Goal: Task Accomplishment & Management: Complete application form

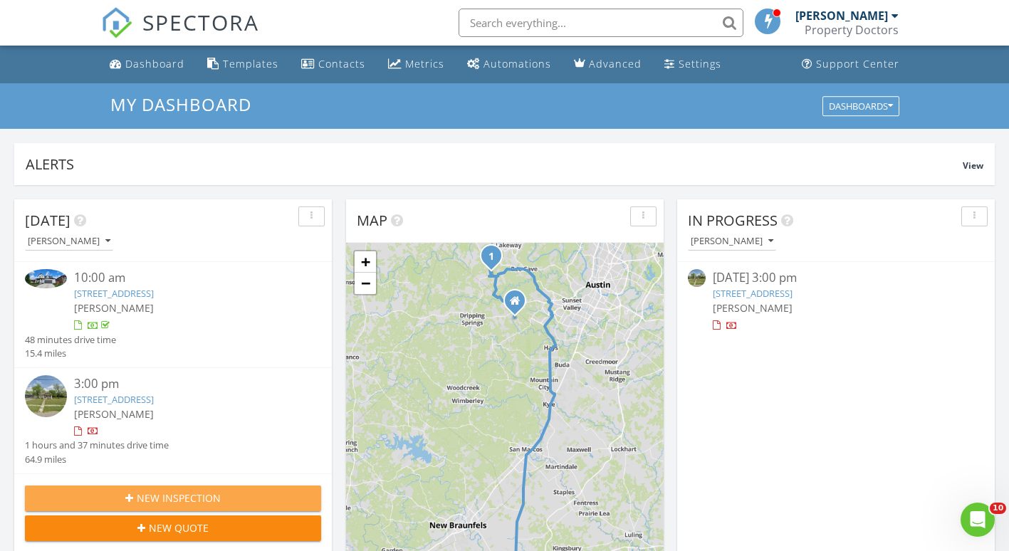
click at [189, 499] on span "New Inspection" at bounding box center [179, 498] width 84 height 15
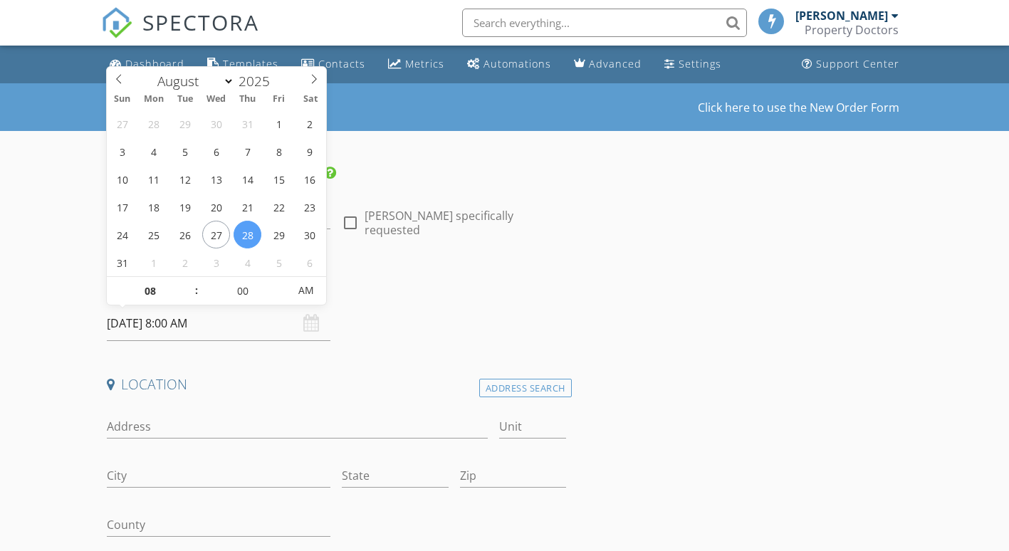
click at [130, 325] on input "[DATE] 8:00 AM" at bounding box center [219, 323] width 224 height 35
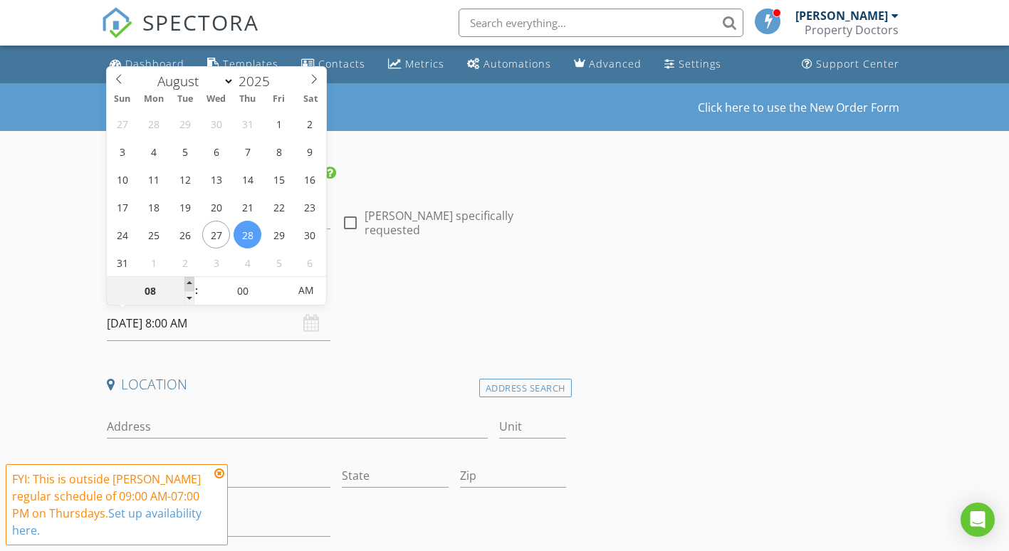
type input "09"
type input "[DATE] 9:00 AM"
click at [192, 281] on span at bounding box center [190, 284] width 10 height 14
type input "10"
type input "[DATE] 10:00 AM"
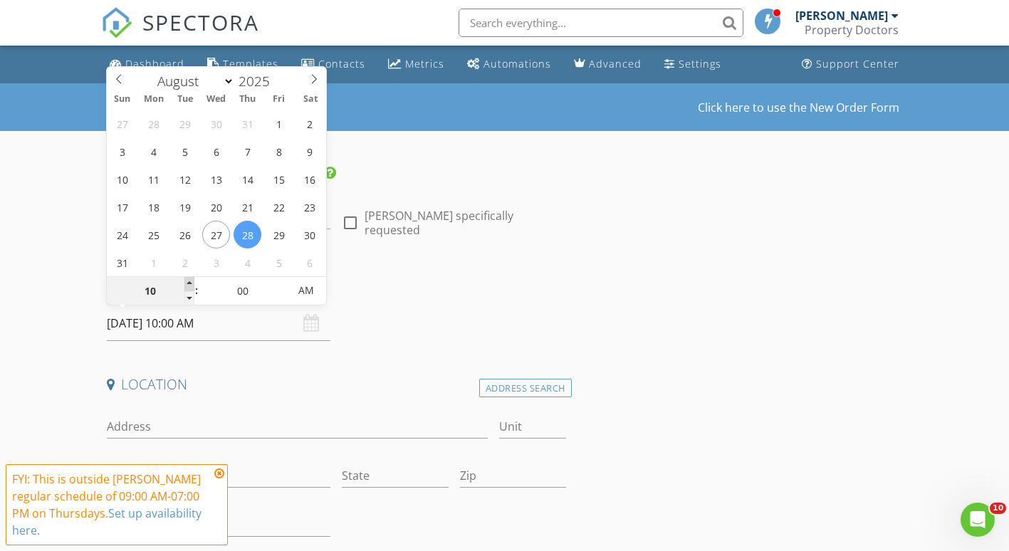
click at [192, 281] on span at bounding box center [190, 284] width 10 height 14
type input "11"
type input "[DATE] 11:00 AM"
click at [192, 281] on span at bounding box center [190, 284] width 10 height 14
type input "12"
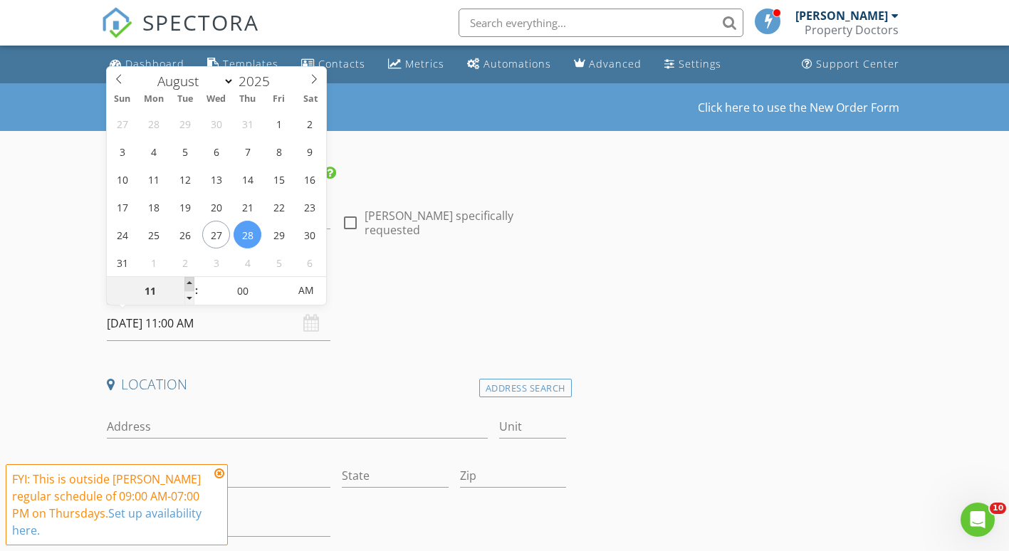
type input "[DATE] 12:00 PM"
click at [192, 281] on span at bounding box center [190, 284] width 10 height 14
type input "01"
type input "08/28/2025 1:00 PM"
click at [192, 281] on span at bounding box center [190, 284] width 10 height 14
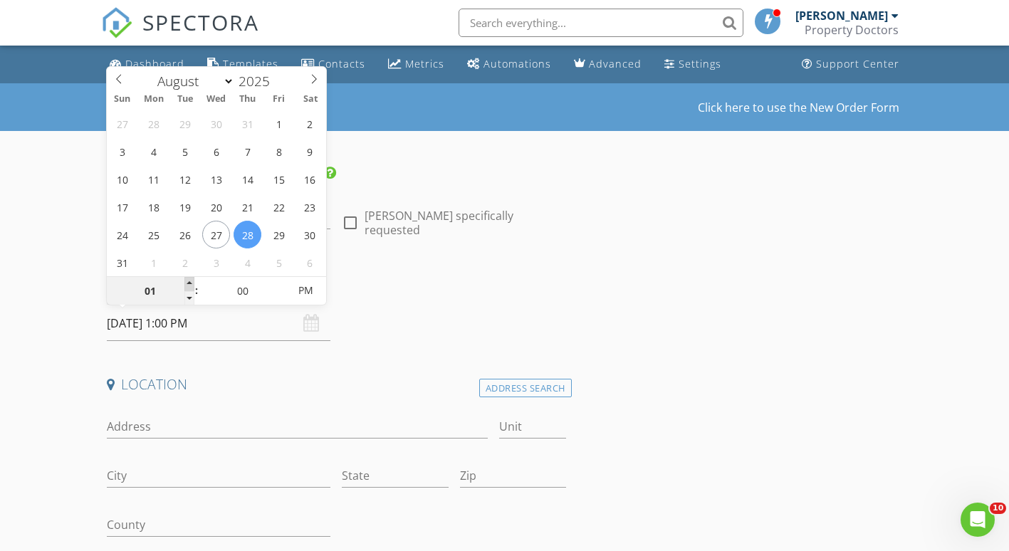
type input "02"
type input "[DATE] 2:00 PM"
click at [192, 281] on span at bounding box center [190, 284] width 10 height 14
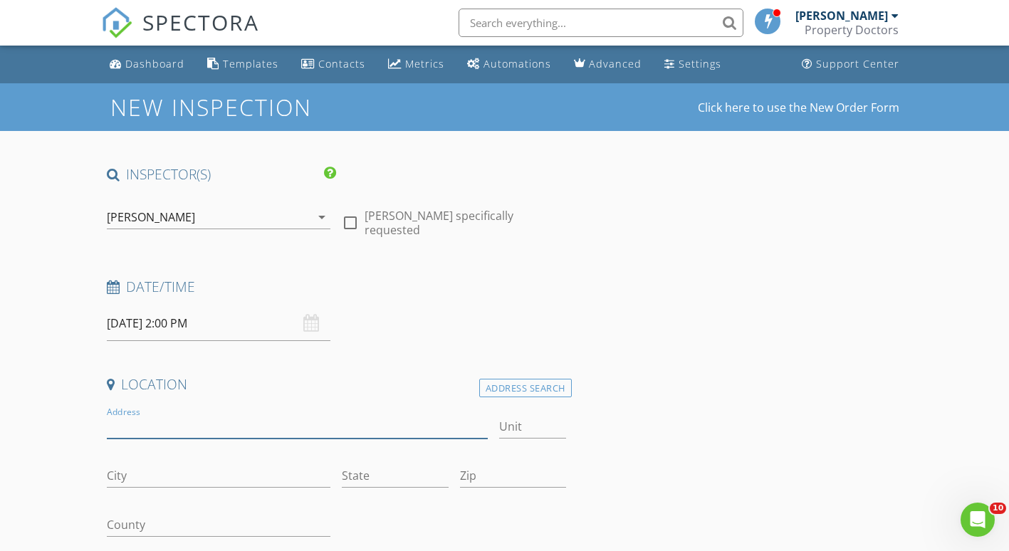
click at [155, 420] on input "Address" at bounding box center [297, 427] width 381 height 24
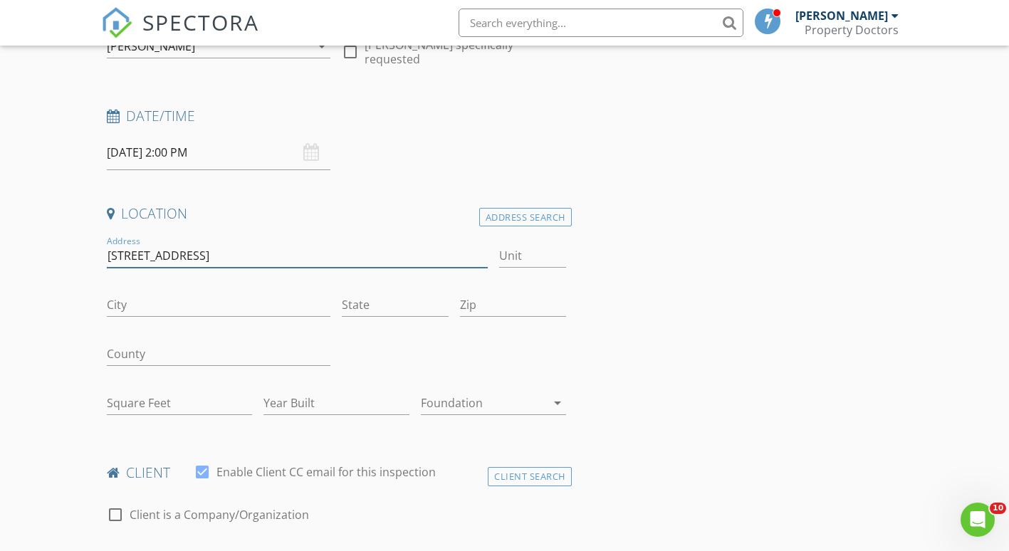
scroll to position [172, 0]
type input "[STREET_ADDRESS]"
click at [532, 218] on div "Address Search" at bounding box center [525, 216] width 93 height 19
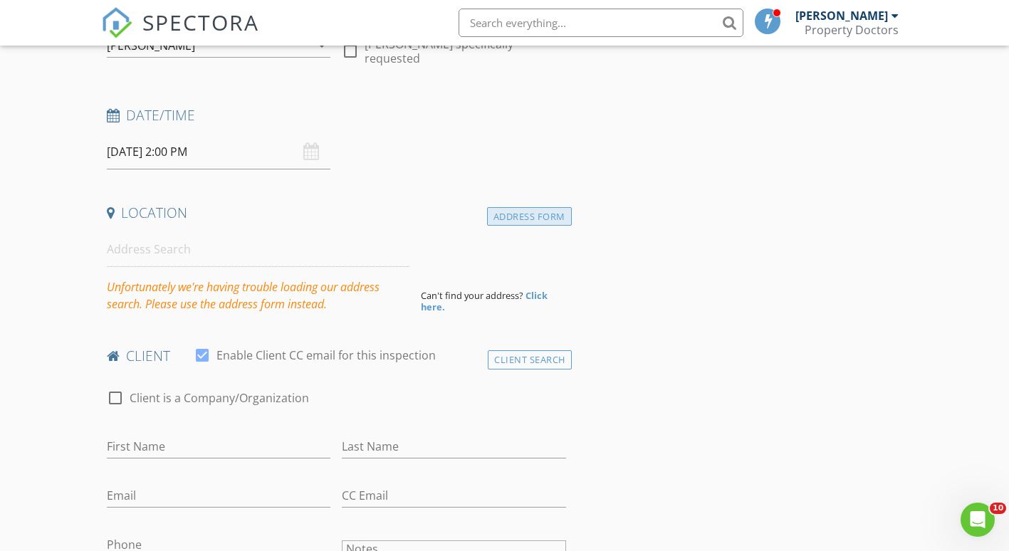
click at [531, 212] on div "Address Form" at bounding box center [529, 216] width 85 height 19
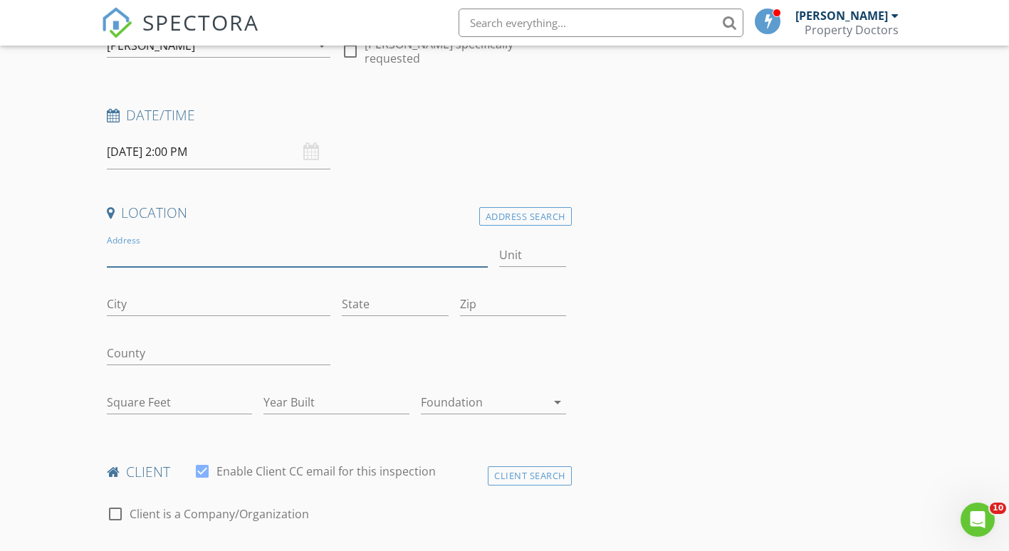
click at [218, 264] on input "Address" at bounding box center [297, 256] width 381 height 24
type input "[STREET_ADDRESS]"
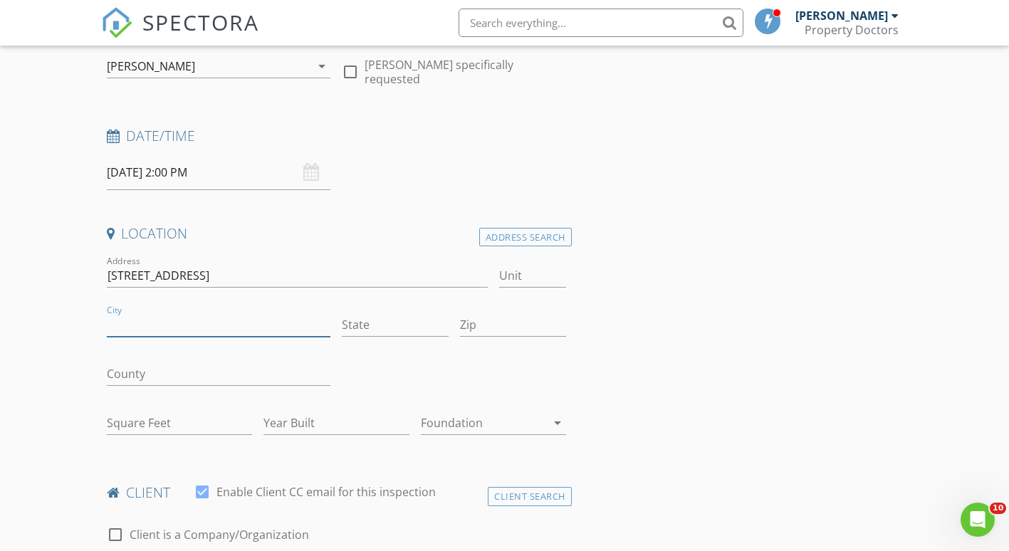
click at [157, 319] on input "City" at bounding box center [219, 325] width 224 height 24
type input "Austin"
click at [393, 326] on input "State" at bounding box center [395, 325] width 106 height 24
type input "[GEOGRAPHIC_DATA]"
click at [492, 323] on input "Zip" at bounding box center [513, 325] width 106 height 24
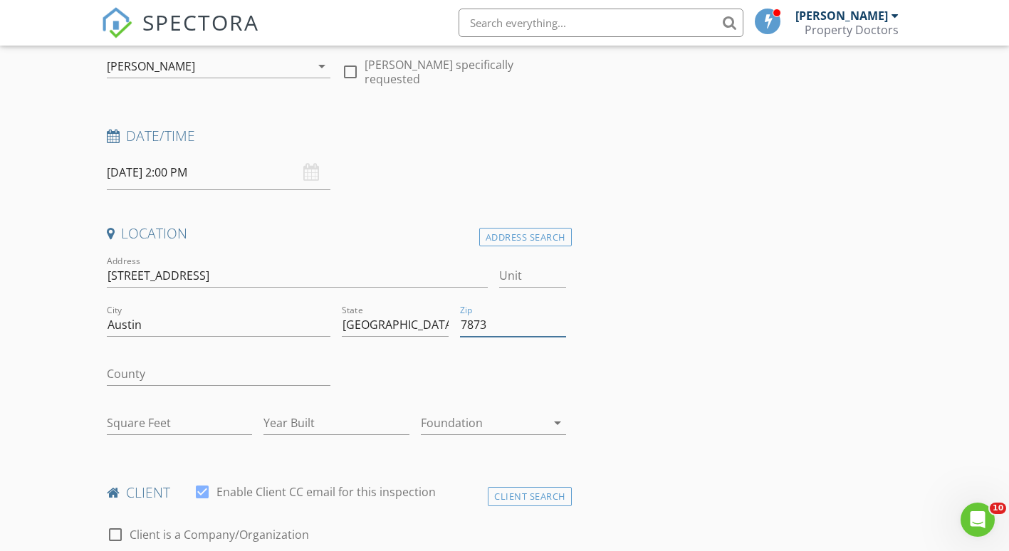
type input "78739"
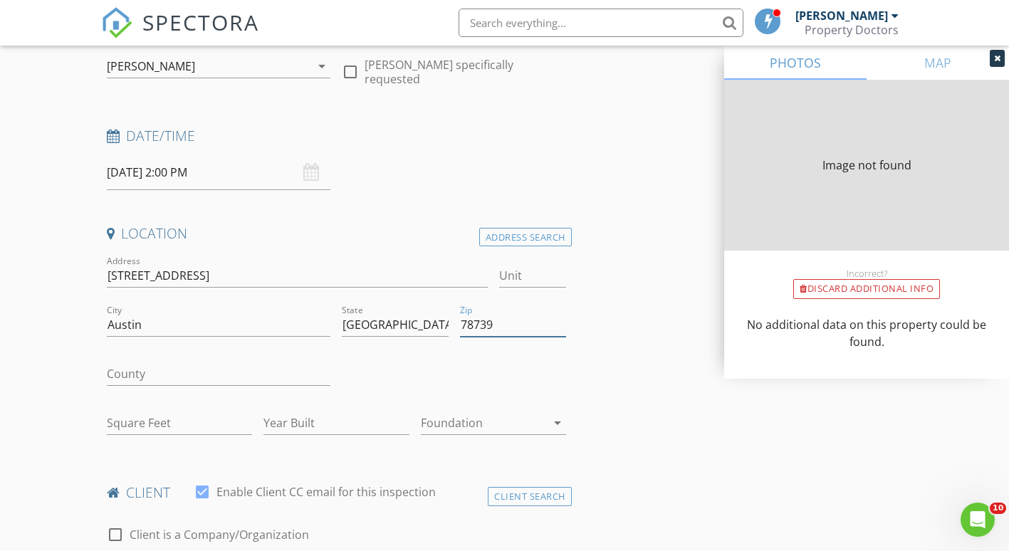
type input "3069"
type input "2014"
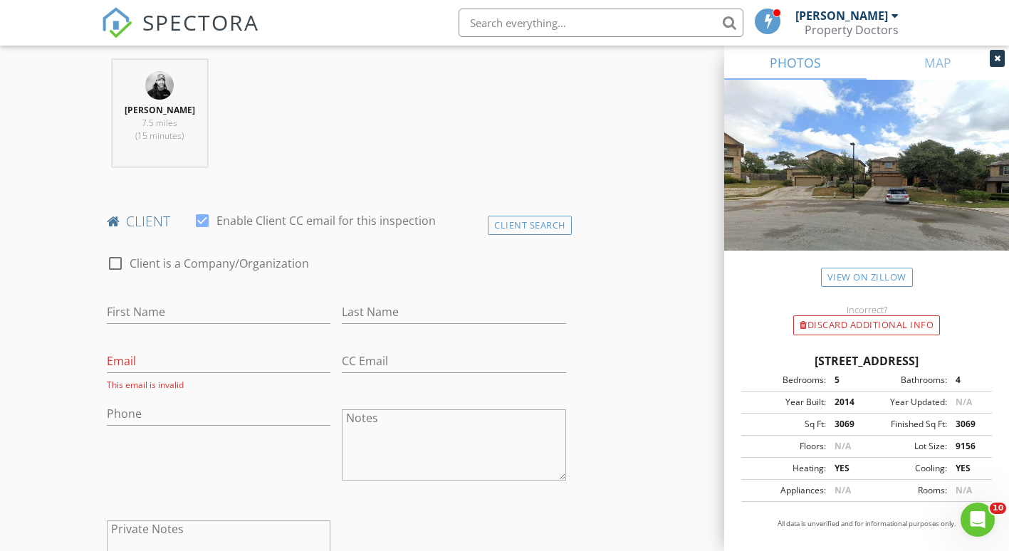
scroll to position [554, 0]
type input "78739"
click at [162, 311] on input "First Name" at bounding box center [219, 311] width 224 height 24
paste input "[PERSON_NAME]"
type input "[PERSON_NAME]"
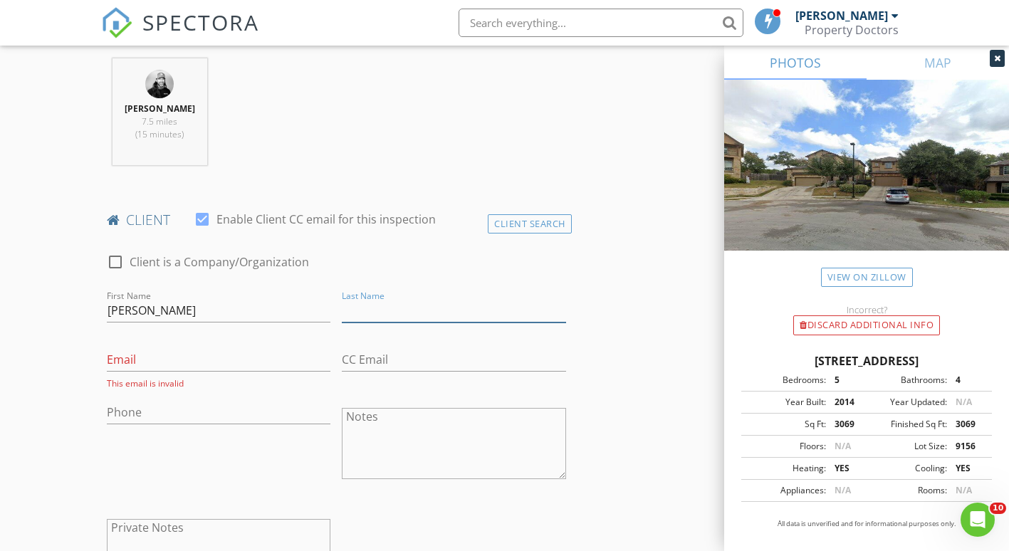
click at [361, 313] on input "Last Name" at bounding box center [454, 311] width 224 height 24
paste input "[PERSON_NAME]"
click at [405, 312] on input "[PERSON_NAME]" at bounding box center [454, 311] width 224 height 24
type input "[PERSON_NAME]"
click at [159, 359] on input "Email" at bounding box center [219, 360] width 224 height 24
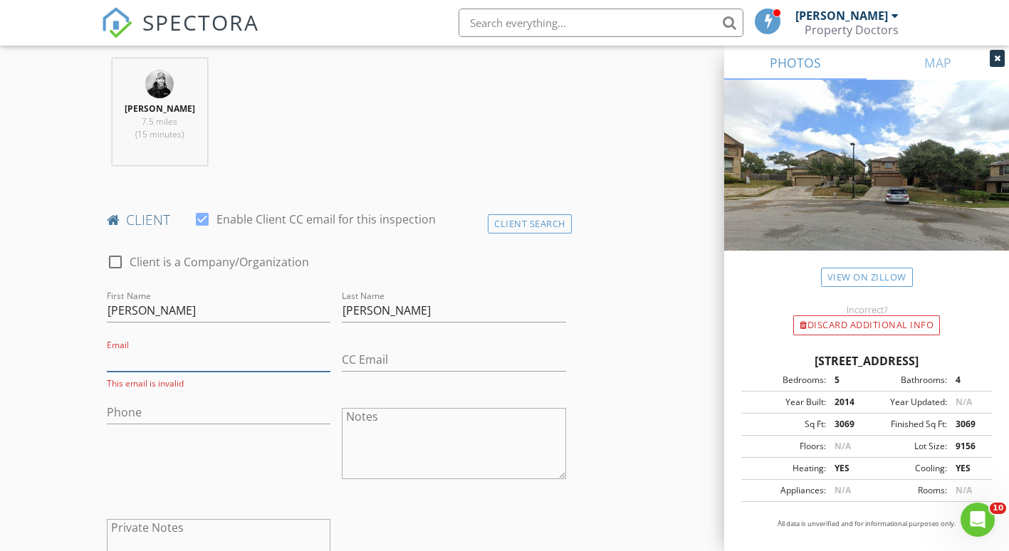
click at [120, 360] on input "Email" at bounding box center [219, 360] width 224 height 24
paste input "[PERSON_NAME][EMAIL_ADDRESS][DOMAIN_NAME]"
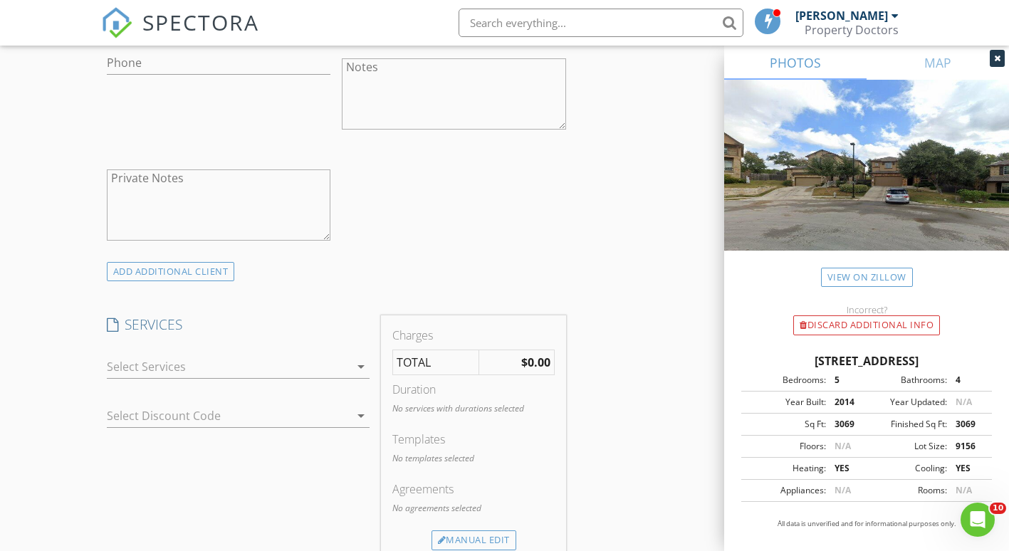
scroll to position [903, 0]
type input "[PERSON_NAME][EMAIL_ADDRESS][DOMAIN_NAME]"
click at [359, 366] on icon "arrow_drop_down" at bounding box center [361, 363] width 17 height 17
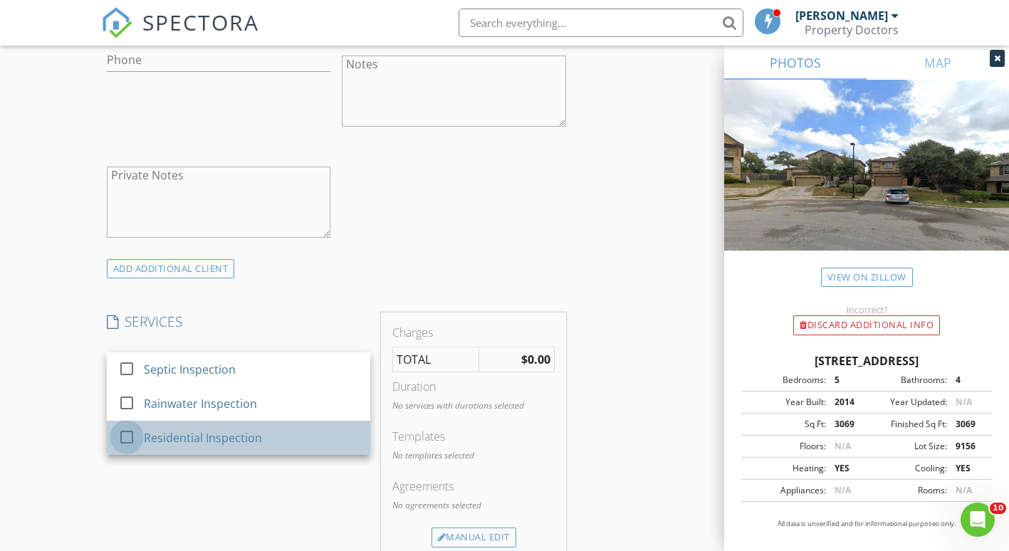
click at [127, 432] on div at bounding box center [127, 437] width 24 height 24
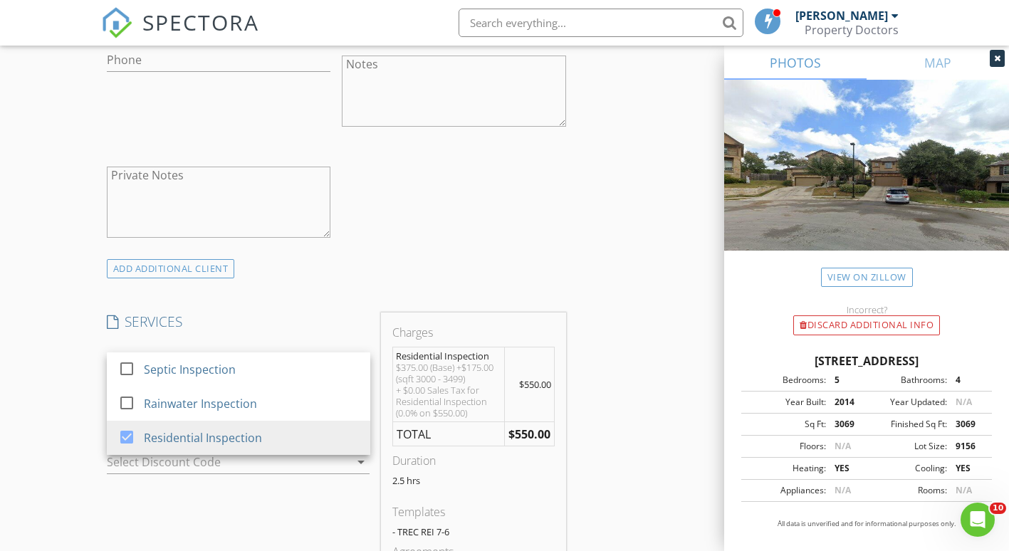
click at [125, 502] on div "SERVICES check_box_outline_blank Septic Inspection check_box_outline_blank Rain…" at bounding box center [238, 464] width 275 height 302
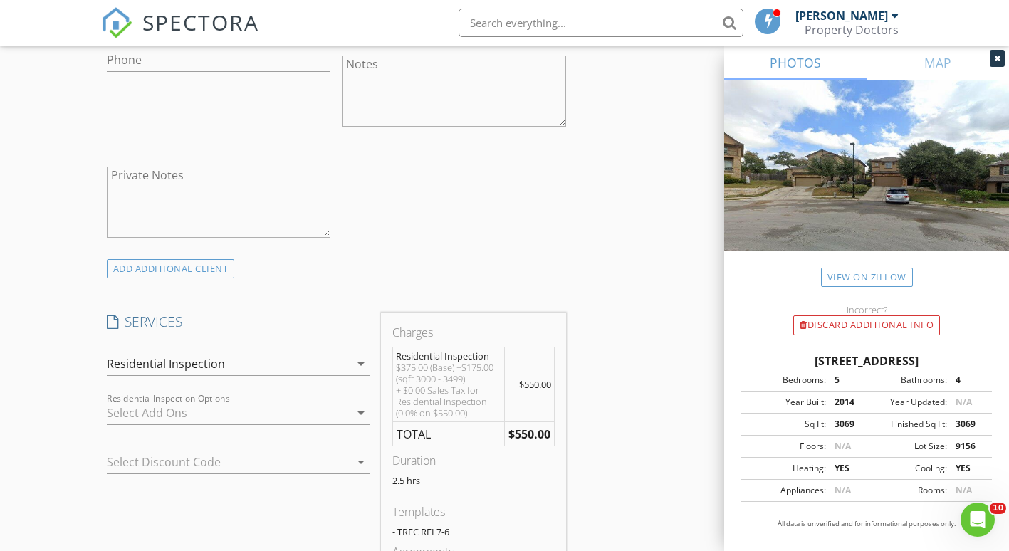
click at [365, 410] on icon "arrow_drop_down" at bounding box center [361, 413] width 17 height 17
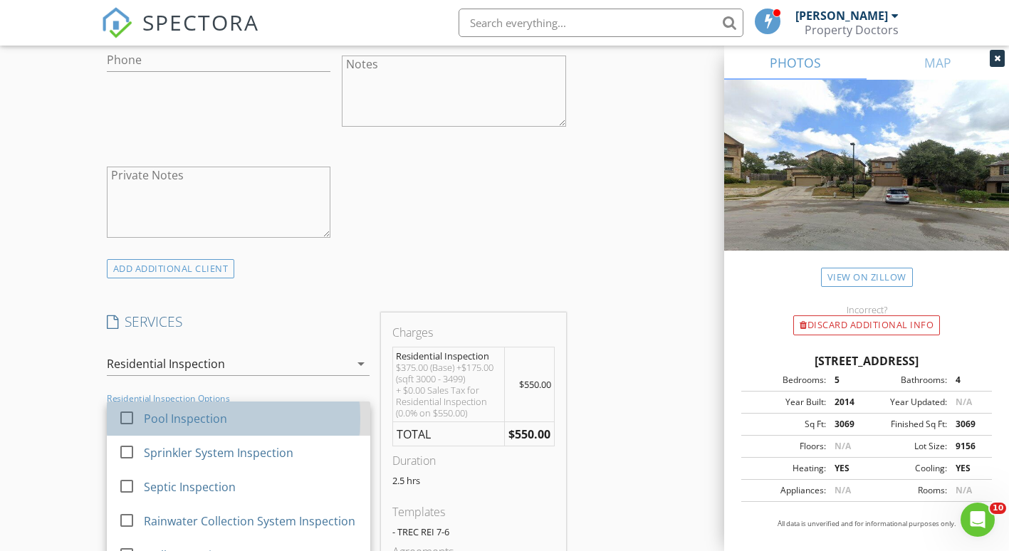
click at [115, 411] on link "check_box_outline_blank Pool Inspection" at bounding box center [239, 419] width 264 height 34
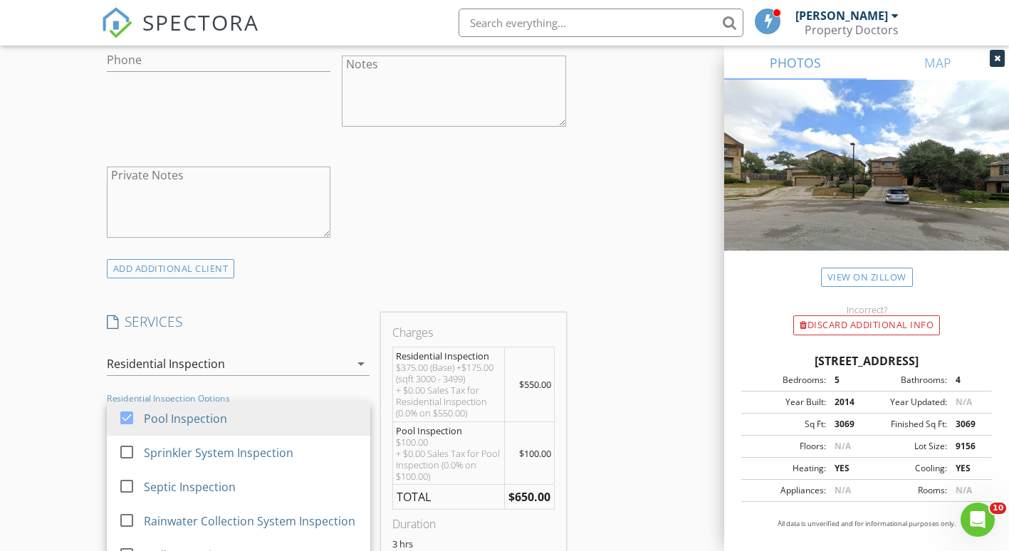
click at [632, 247] on div "INSPECTOR(S) check_box Laren Umphlett PRIMARY Laren Umphlett arrow_drop_down ch…" at bounding box center [505, 502] width 808 height 2478
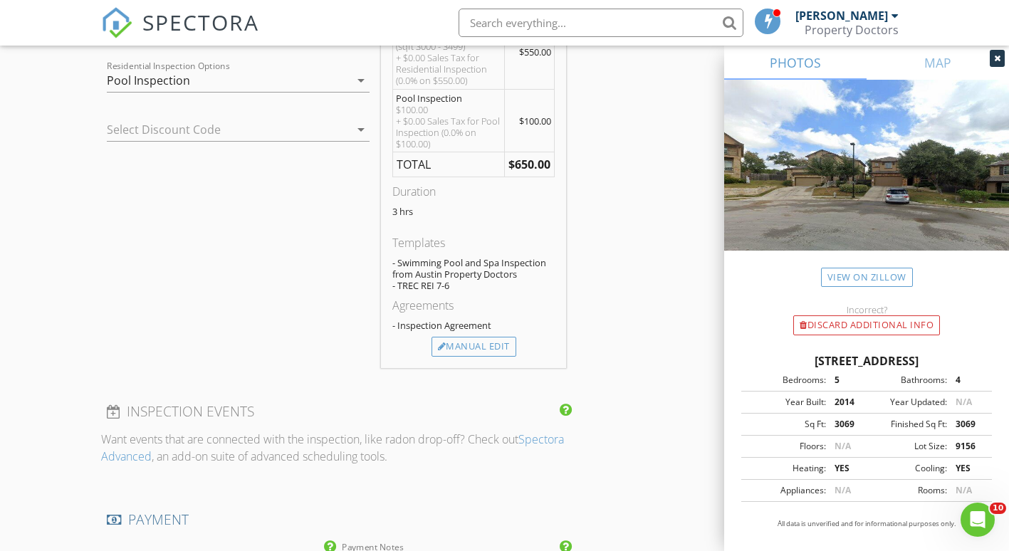
scroll to position [1237, 0]
click at [479, 344] on div "Manual Edit" at bounding box center [474, 346] width 85 height 20
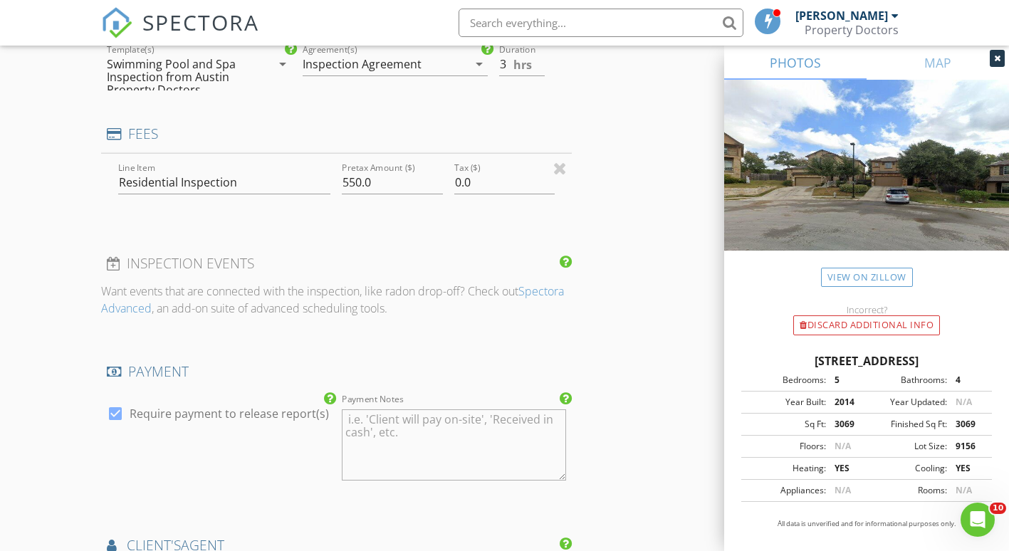
type input "0"
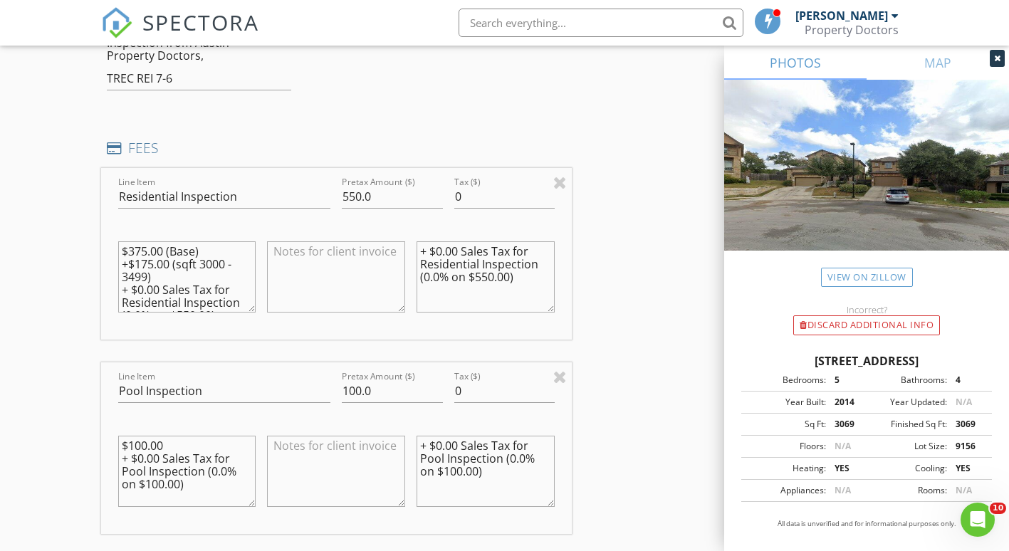
click at [330, 259] on textarea at bounding box center [336, 276] width 138 height 71
type textarea "discount"
click at [350, 193] on input "550.0" at bounding box center [392, 197] width 100 height 24
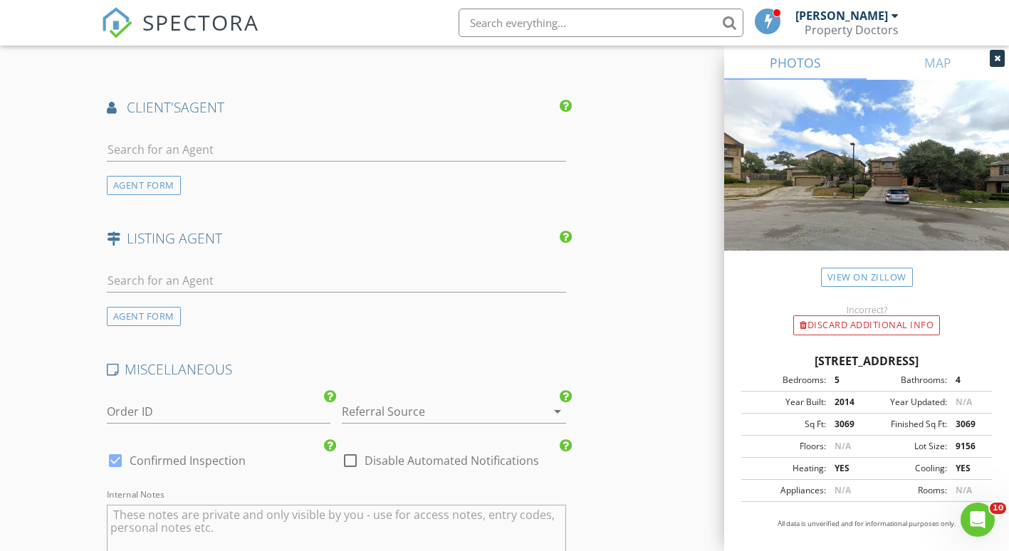
scroll to position [2082, 0]
type input "450.0"
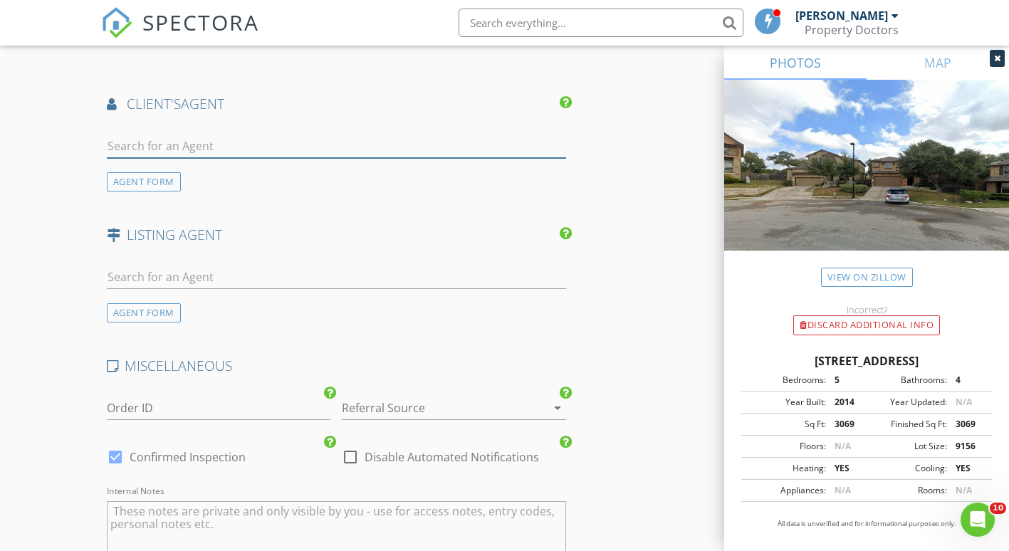
click at [158, 137] on input "text" at bounding box center [336, 147] width 459 height 24
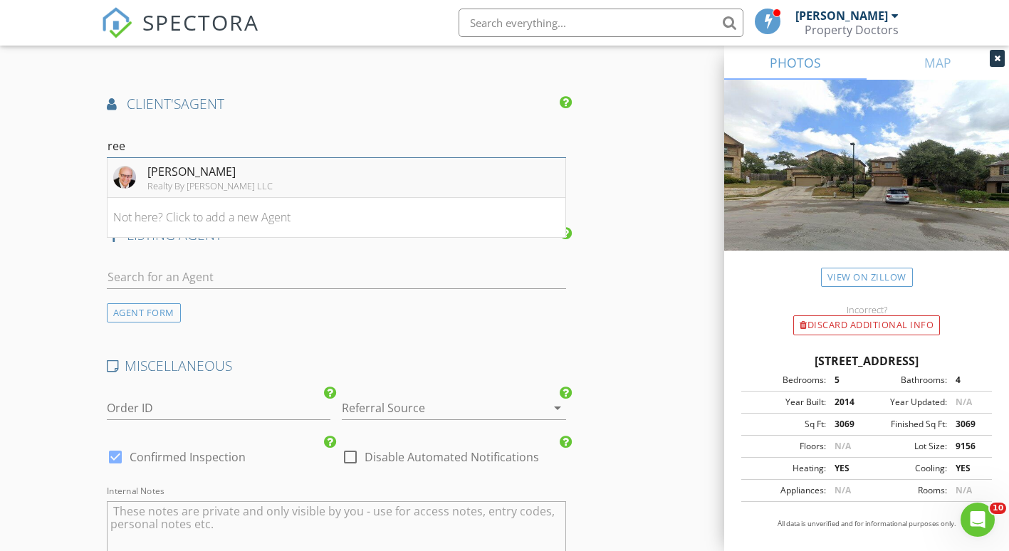
type input "ree"
click at [181, 175] on div "[PERSON_NAME]" at bounding box center [209, 171] width 125 height 17
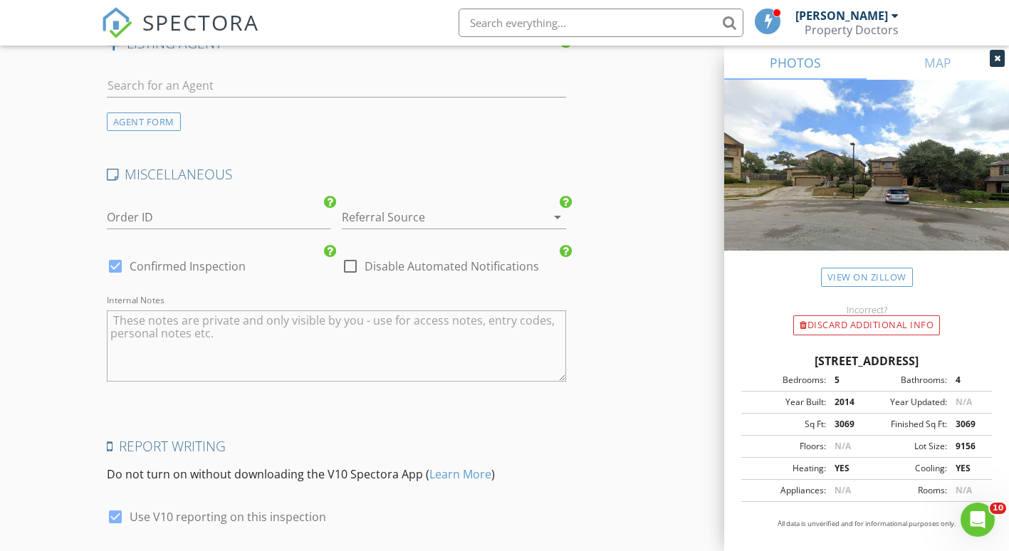
scroll to position [2706, 0]
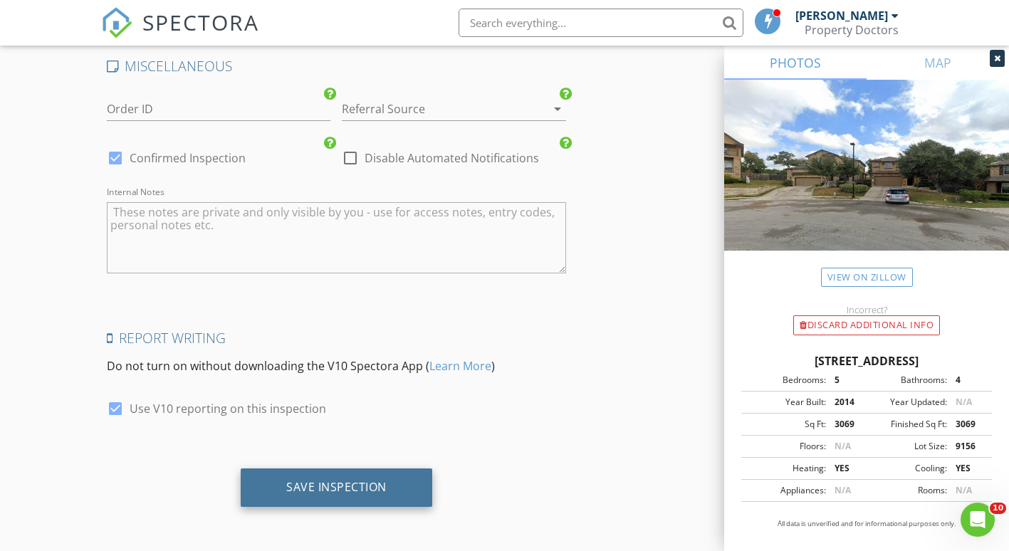
click at [327, 481] on div "Save Inspection" at bounding box center [336, 487] width 100 height 14
